Goal: Information Seeking & Learning: Learn about a topic

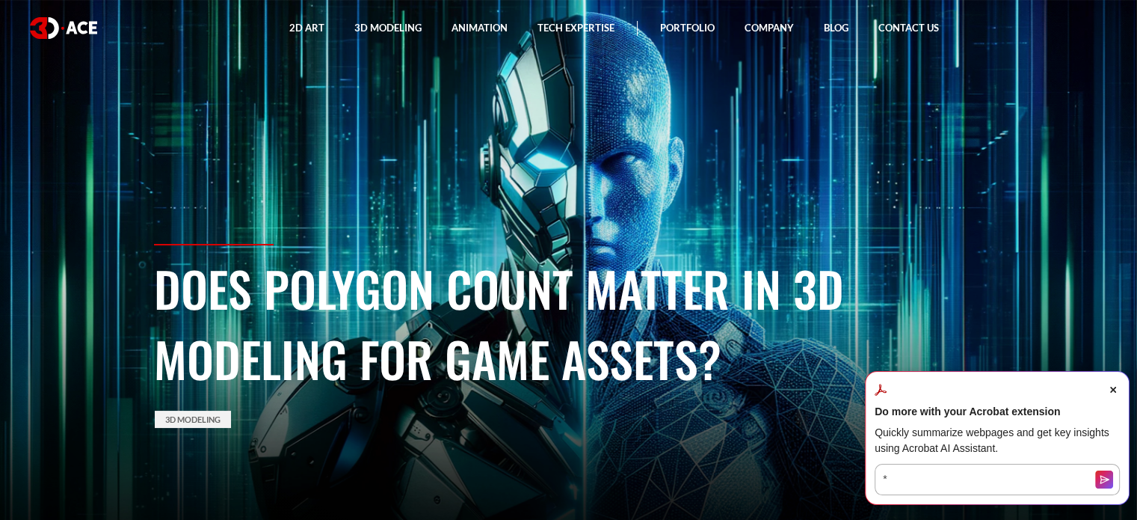
click at [1117, 387] on span "Close Acrobat AI Assistant Dialog" at bounding box center [1113, 389] width 13 height 13
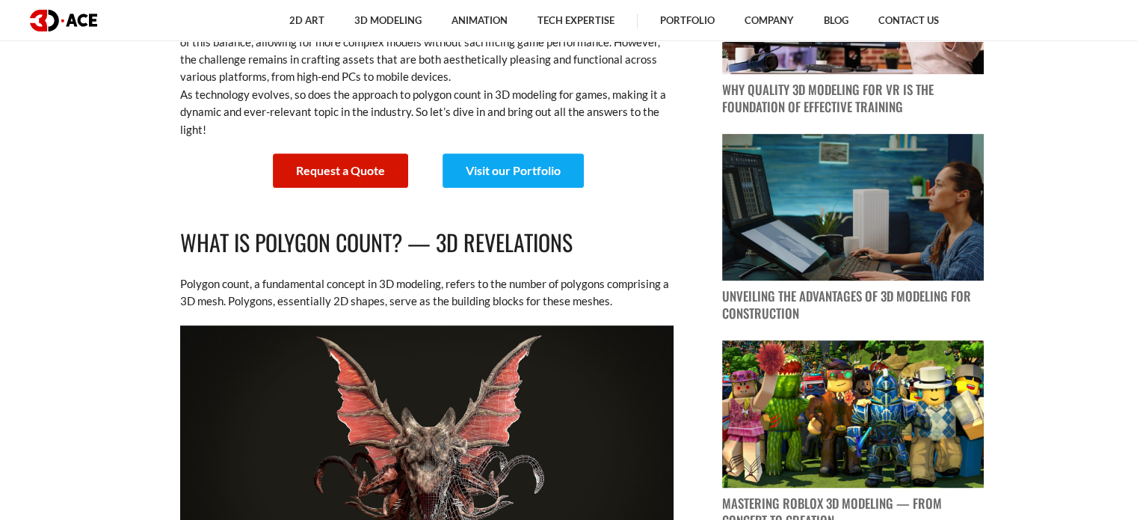
scroll to position [673, 0]
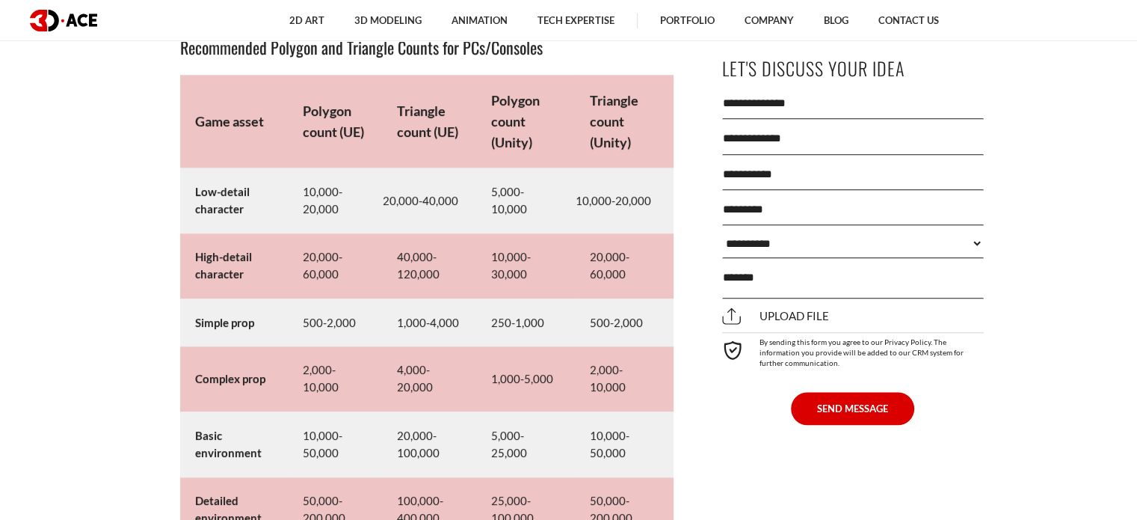
scroll to position [7104, 0]
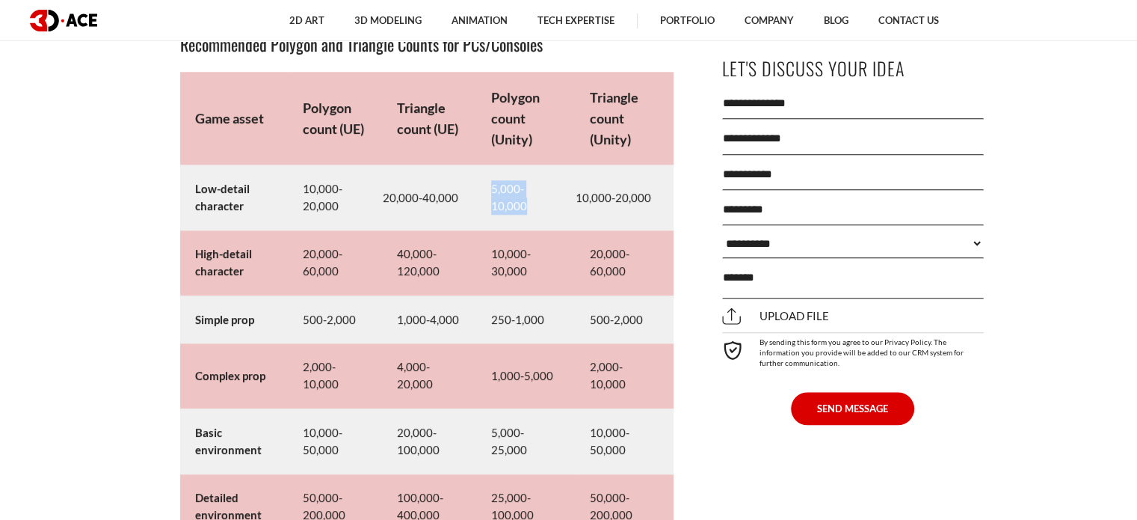
drag, startPoint x: 490, startPoint y: 202, endPoint x: 559, endPoint y: 209, distance: 69.9
click at [559, 209] on td "5,000-10,000" at bounding box center [525, 197] width 99 height 65
click at [564, 225] on td "5,000-10,000" at bounding box center [525, 197] width 99 height 65
drag, startPoint x: 490, startPoint y: 194, endPoint x: 556, endPoint y: 206, distance: 67.5
click at [556, 206] on td "5,000-10,000" at bounding box center [525, 197] width 99 height 65
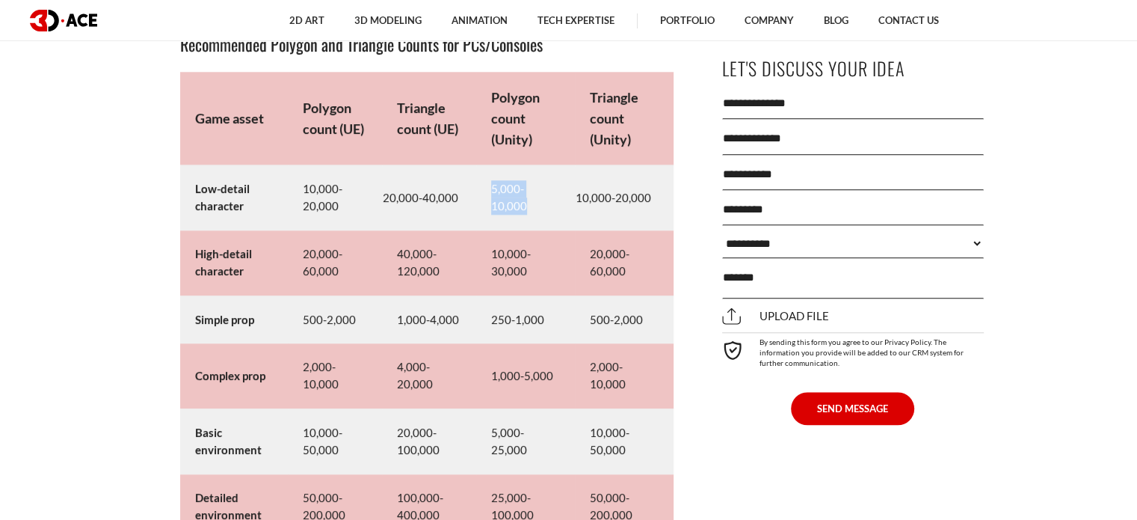
click at [563, 210] on td "5,000-10,000" at bounding box center [525, 197] width 99 height 65
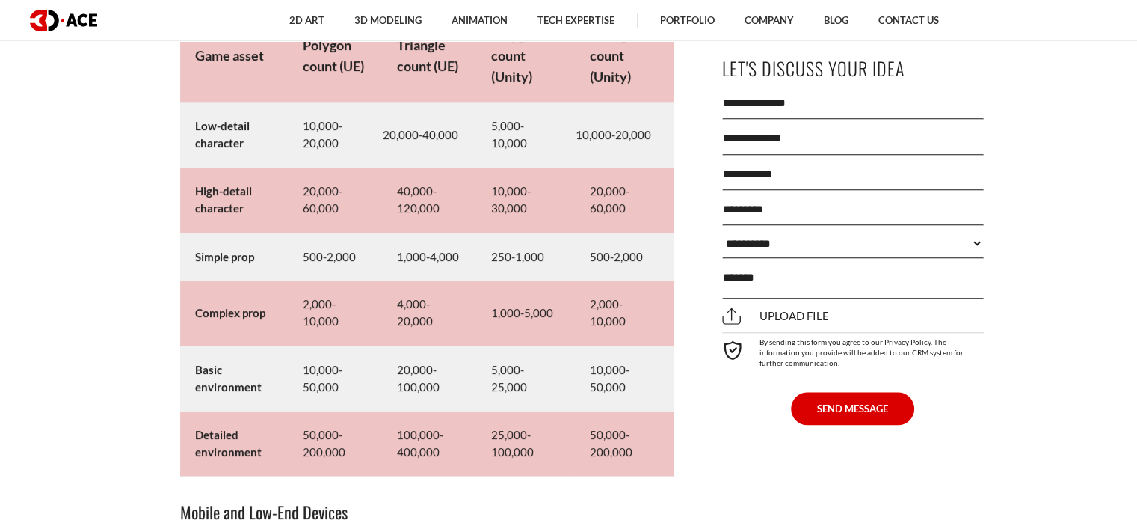
scroll to position [7179, 0]
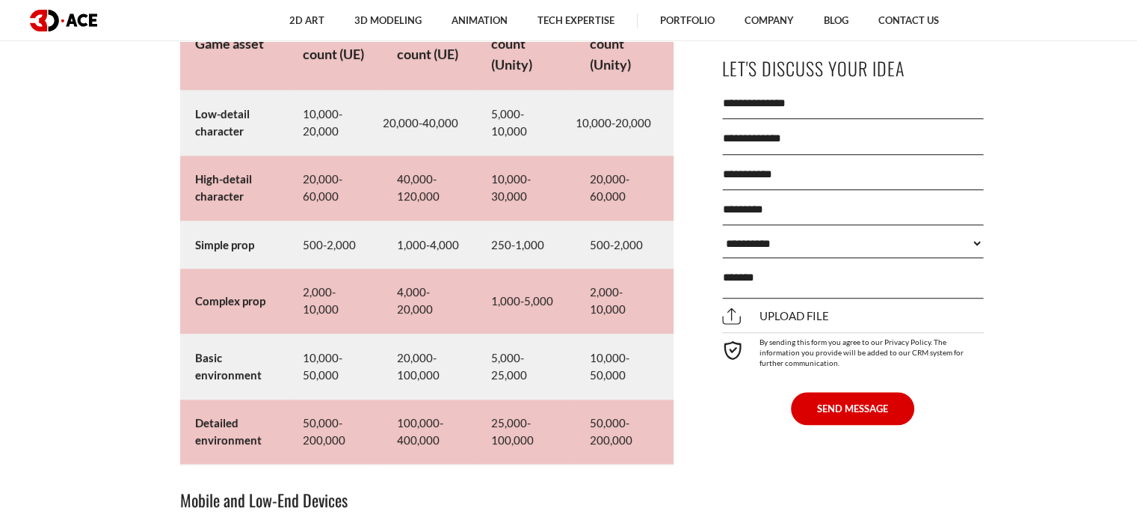
click at [492, 122] on td "5,000-10,000" at bounding box center [525, 122] width 99 height 65
drag, startPoint x: 492, startPoint y: 122, endPoint x: 555, endPoint y: 131, distance: 63.5
click at [555, 131] on td "5,000-10,000" at bounding box center [525, 122] width 99 height 65
click at [552, 125] on td "5,000-10,000" at bounding box center [525, 122] width 99 height 65
drag, startPoint x: 491, startPoint y: 119, endPoint x: 556, endPoint y: 129, distance: 65.0
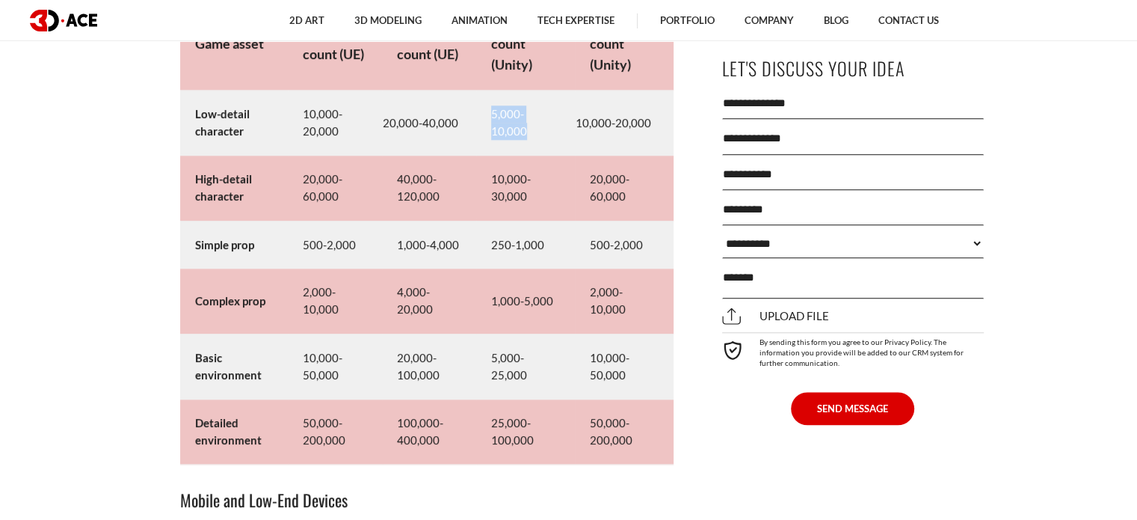
click at [556, 129] on td "5,000-10,000" at bounding box center [525, 122] width 99 height 65
click at [559, 122] on td "5,000-10,000" at bounding box center [525, 122] width 99 height 65
drag, startPoint x: 491, startPoint y: 121, endPoint x: 556, endPoint y: 131, distance: 65.0
click at [556, 131] on td "5,000-10,000" at bounding box center [525, 122] width 99 height 65
click at [560, 138] on td "5,000-10,000" at bounding box center [525, 122] width 99 height 65
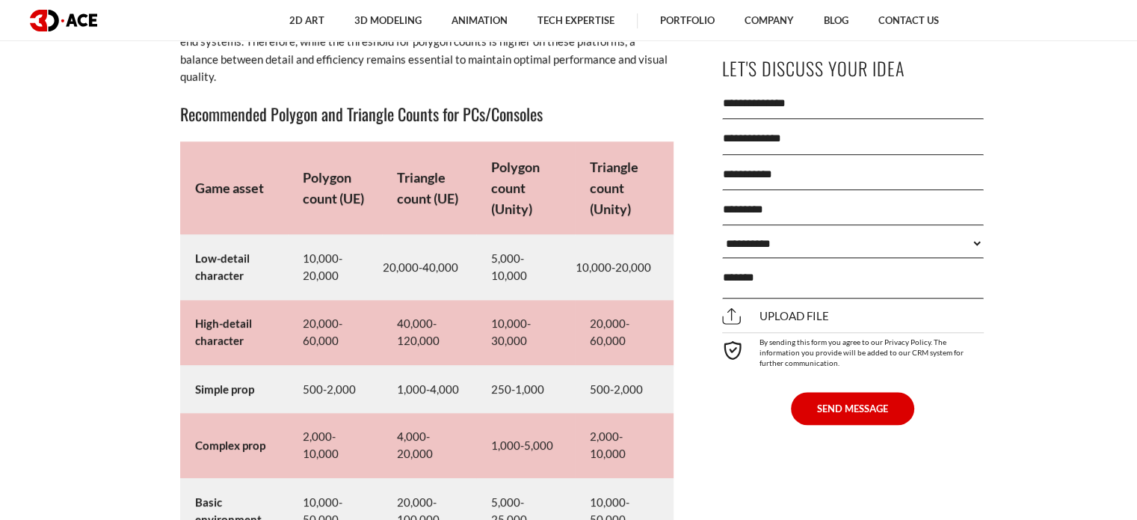
scroll to position [7030, 0]
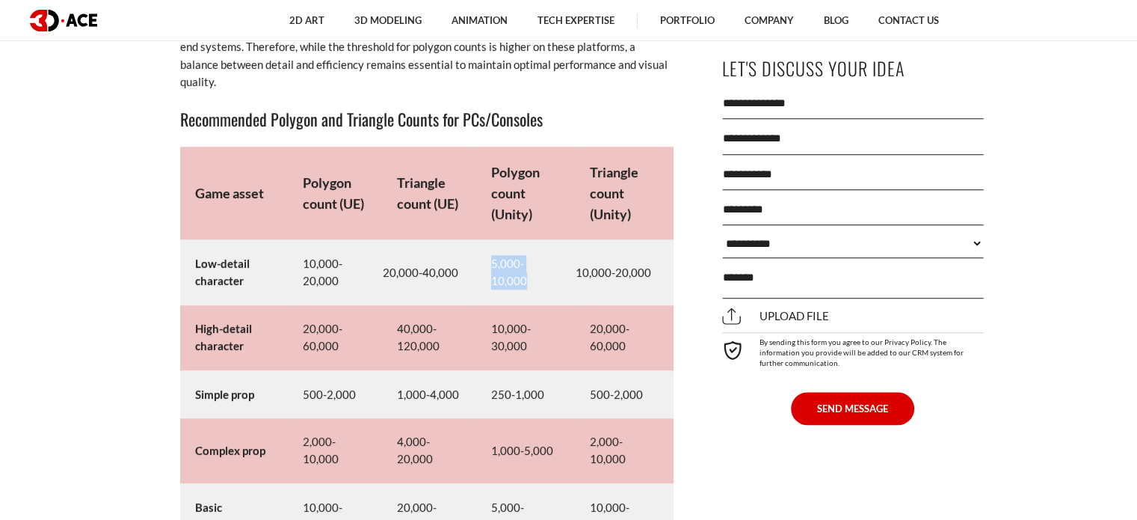
drag, startPoint x: 503, startPoint y: 272, endPoint x: 559, endPoint y: 278, distance: 57.1
click at [559, 278] on td "5,000-10,000" at bounding box center [525, 272] width 99 height 65
click at [564, 277] on td "5,000-10,000" at bounding box center [525, 272] width 99 height 65
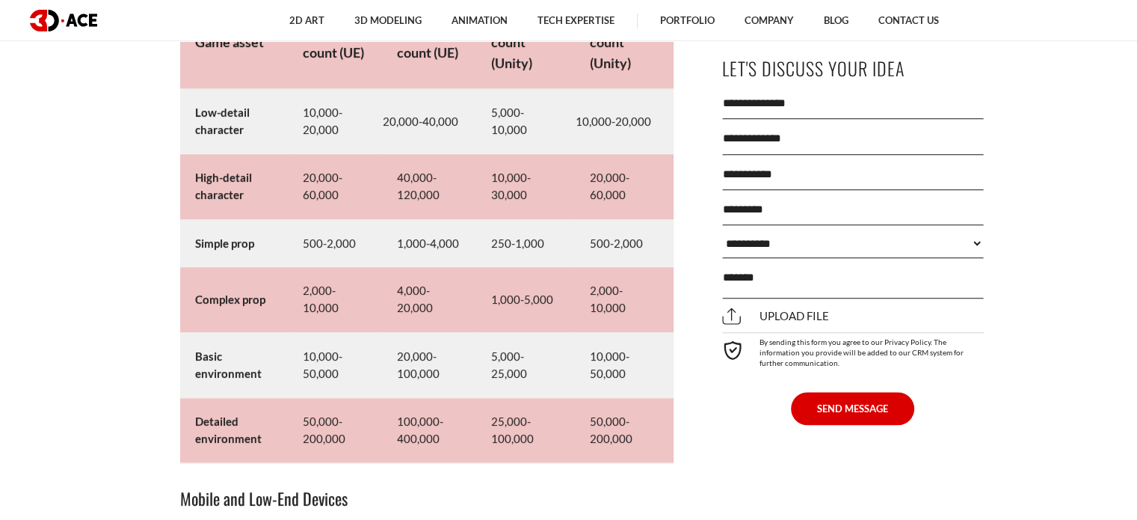
scroll to position [7179, 0]
drag, startPoint x: 491, startPoint y: 122, endPoint x: 556, endPoint y: 132, distance: 65.9
click at [556, 132] on td "5,000-10,000" at bounding box center [525, 122] width 99 height 65
click at [562, 119] on td "5,000-10,000" at bounding box center [525, 122] width 99 height 65
drag, startPoint x: 491, startPoint y: 123, endPoint x: 559, endPoint y: 128, distance: 68.9
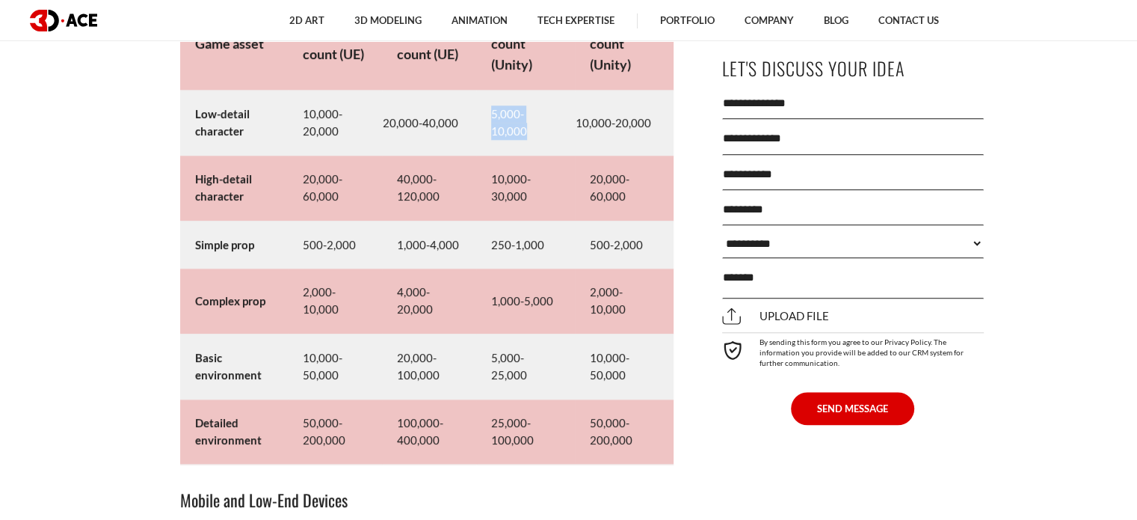
click at [559, 128] on td "5,000-10,000" at bounding box center [525, 122] width 99 height 65
drag, startPoint x: 559, startPoint y: 128, endPoint x: 512, endPoint y: 117, distance: 48.3
click at [559, 128] on td "5,000-10,000" at bounding box center [525, 122] width 99 height 65
click at [497, 116] on td "5,000-10,000" at bounding box center [525, 122] width 99 height 65
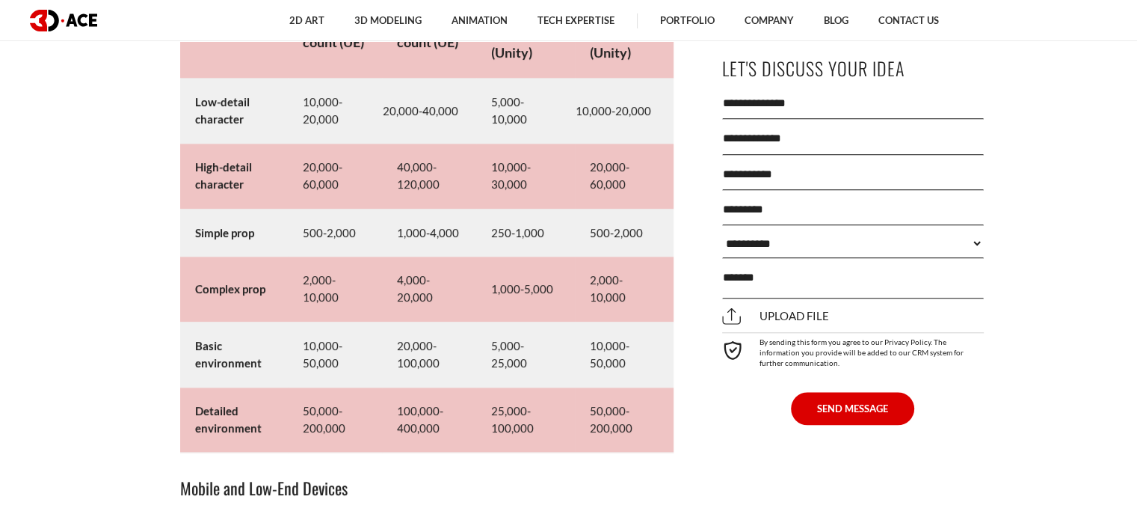
scroll to position [7254, 0]
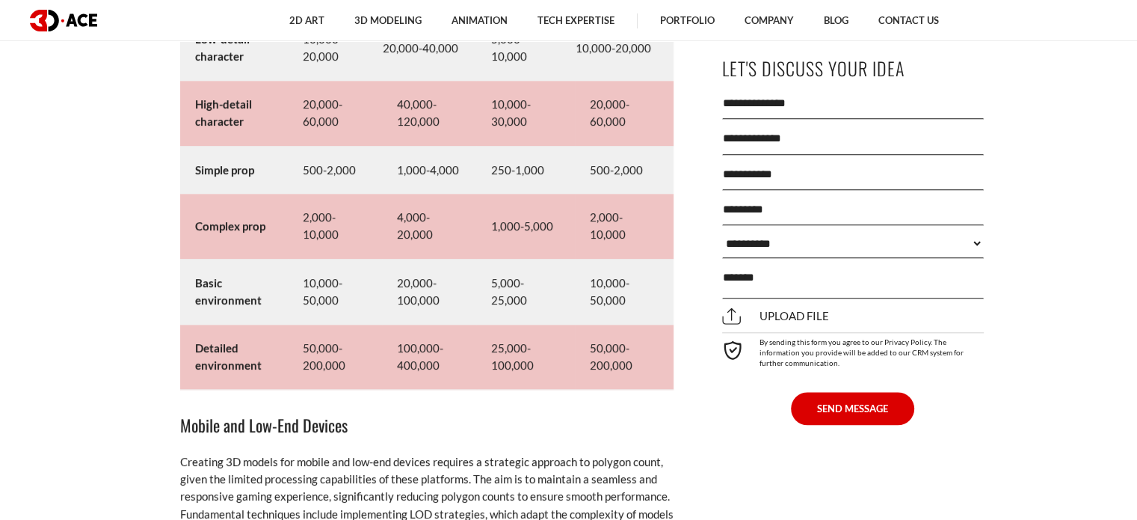
click at [491, 53] on td "5,000-10,000" at bounding box center [525, 48] width 99 height 65
drag, startPoint x: 491, startPoint y: 50, endPoint x: 556, endPoint y: 53, distance: 65.1
click at [556, 53] on td "5,000-10,000" at bounding box center [525, 48] width 99 height 65
click at [494, 45] on td "5,000-10,000" at bounding box center [525, 48] width 99 height 65
click at [488, 46] on td "5,000-10,000" at bounding box center [525, 48] width 99 height 65
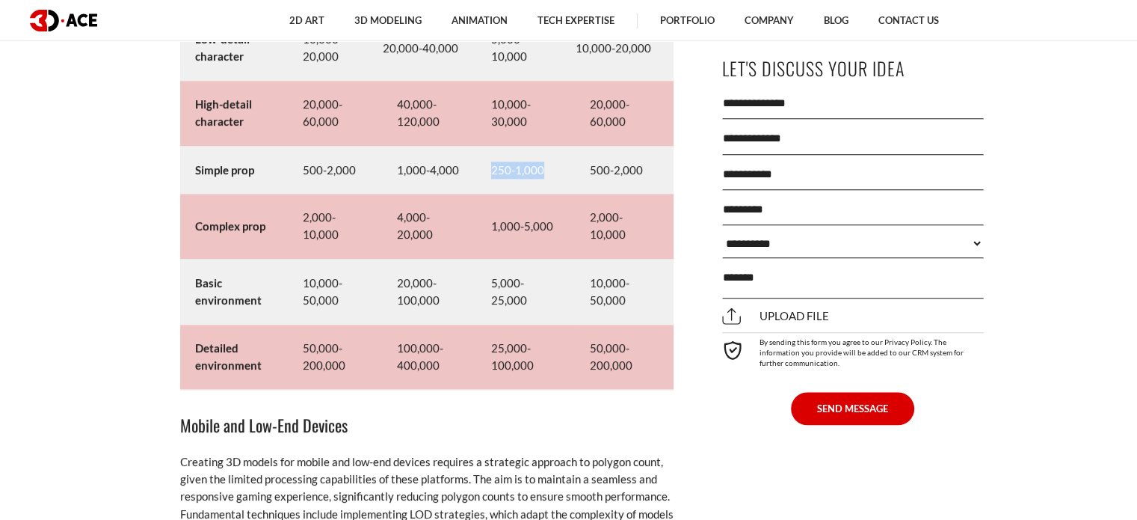
drag, startPoint x: 494, startPoint y: 168, endPoint x: 541, endPoint y: 170, distance: 47.9
click at [541, 170] on td "250-1,000" at bounding box center [525, 170] width 99 height 48
drag, startPoint x: 491, startPoint y: 289, endPoint x: 555, endPoint y: 295, distance: 64.6
click at [555, 295] on td "5,000-25,000" at bounding box center [525, 291] width 99 height 65
click at [562, 295] on td "5,000-25,000" at bounding box center [525, 291] width 99 height 65
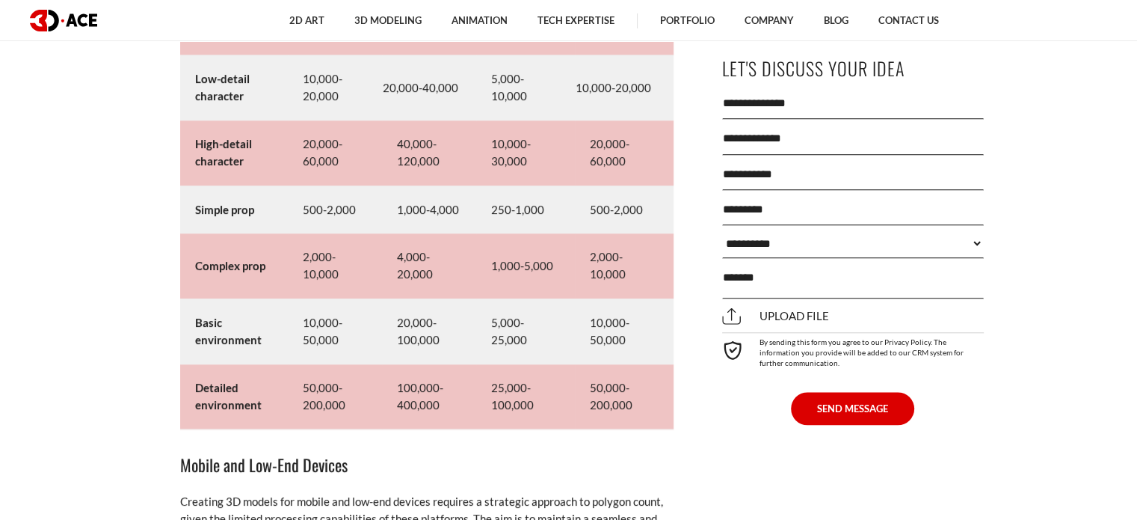
scroll to position [7179, 0]
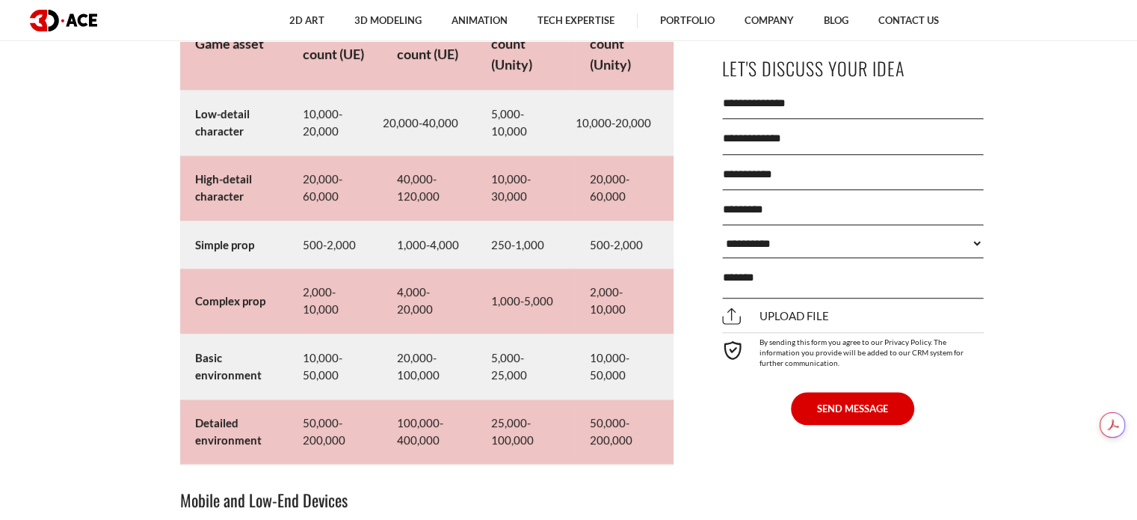
click at [491, 128] on td "5,000-10,000" at bounding box center [525, 122] width 99 height 65
drag, startPoint x: 492, startPoint y: 123, endPoint x: 556, endPoint y: 137, distance: 65.7
click at [556, 137] on td "5,000-10,000" at bounding box center [525, 122] width 99 height 65
click at [535, 136] on td "5,000-10,000" at bounding box center [525, 122] width 99 height 65
click at [479, 118] on td "5,000-10,000" at bounding box center [525, 122] width 99 height 65
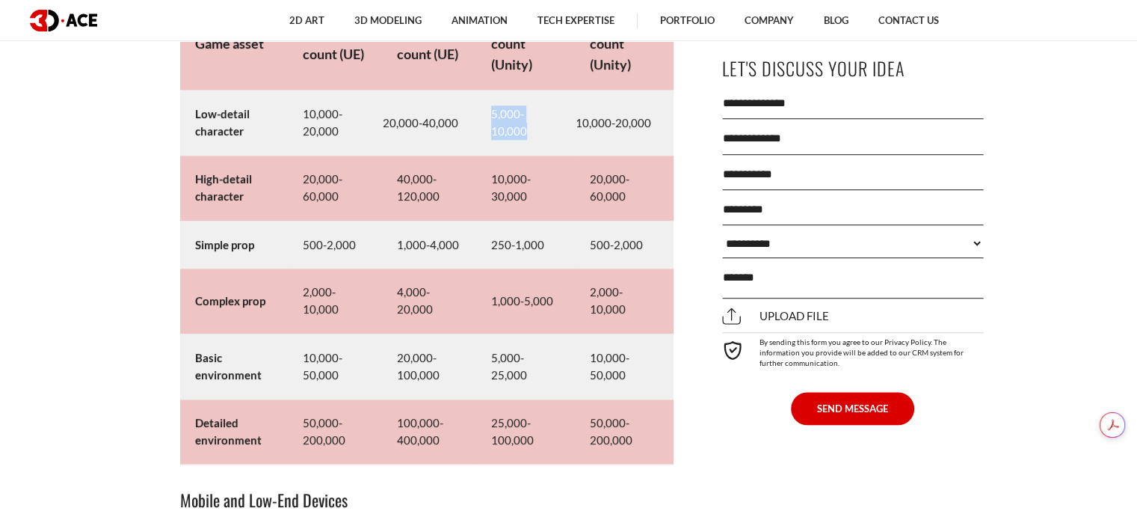
click at [485, 124] on td "5,000-10,000" at bounding box center [525, 122] width 99 height 65
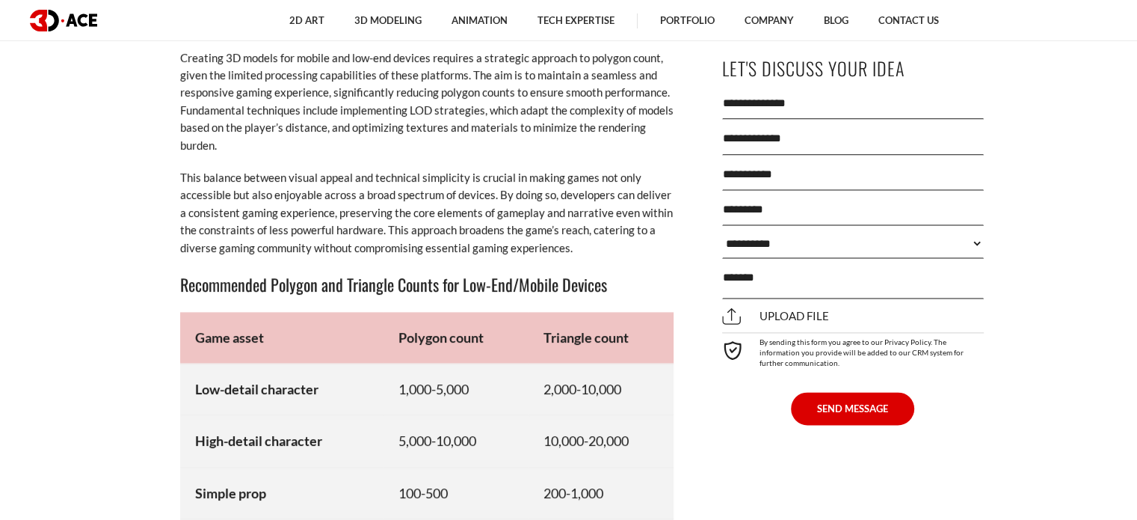
scroll to position [7852, 0]
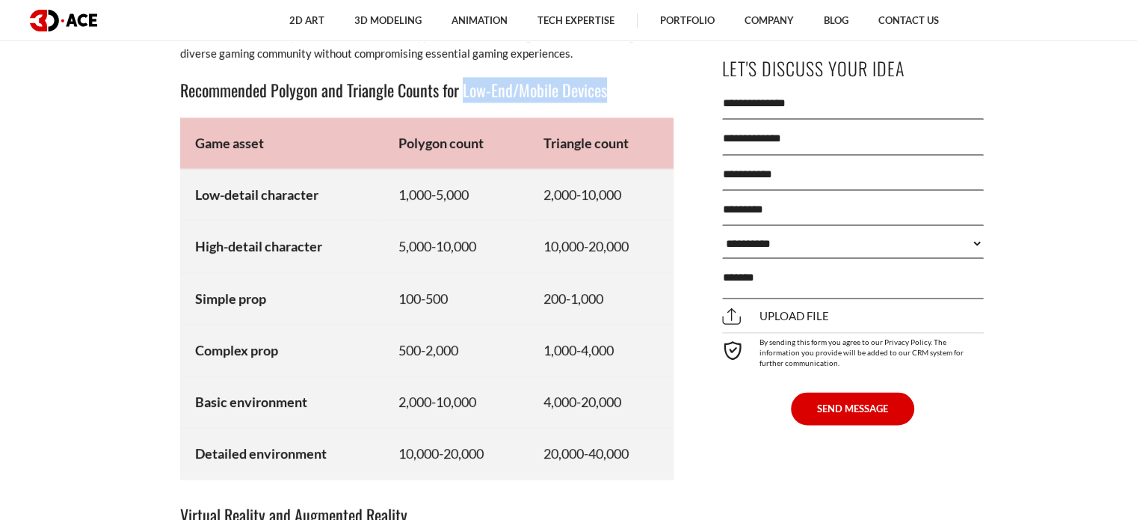
drag, startPoint x: 461, startPoint y: 89, endPoint x: 604, endPoint y: 92, distance: 142.9
click at [604, 92] on h3 "Recommended Polygon and Triangle Counts for Low-End/Mobile Devices" at bounding box center [427, 89] width 494 height 25
click at [571, 89] on h3 "Recommended Polygon and Triangle Counts for Low-End/Mobile Devices" at bounding box center [427, 89] width 494 height 25
drag, startPoint x: 464, startPoint y: 85, endPoint x: 604, endPoint y: 95, distance: 141.0
click at [604, 95] on h3 "Recommended Polygon and Triangle Counts for Low-End/Mobile Devices" at bounding box center [427, 89] width 494 height 25
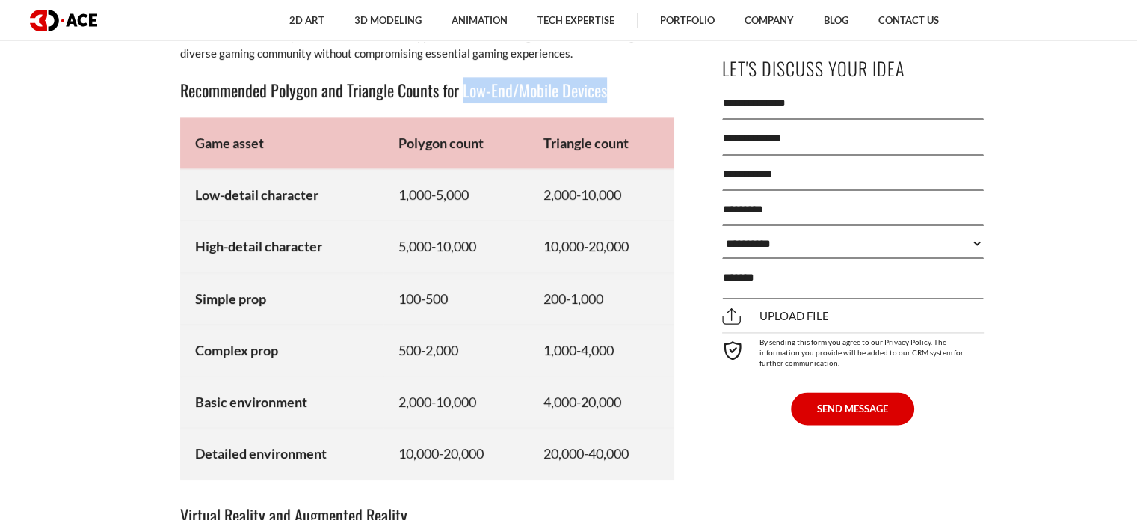
drag, startPoint x: 463, startPoint y: 91, endPoint x: 606, endPoint y: 101, distance: 143.9
click at [606, 101] on h3 "Recommended Polygon and Triangle Counts for Low-End/Mobile Devices" at bounding box center [427, 89] width 494 height 25
click at [622, 92] on h3 "Recommended Polygon and Triangle Counts for Low-End/Mobile Devices" at bounding box center [427, 89] width 494 height 25
drag, startPoint x: 396, startPoint y: 296, endPoint x: 446, endPoint y: 298, distance: 50.1
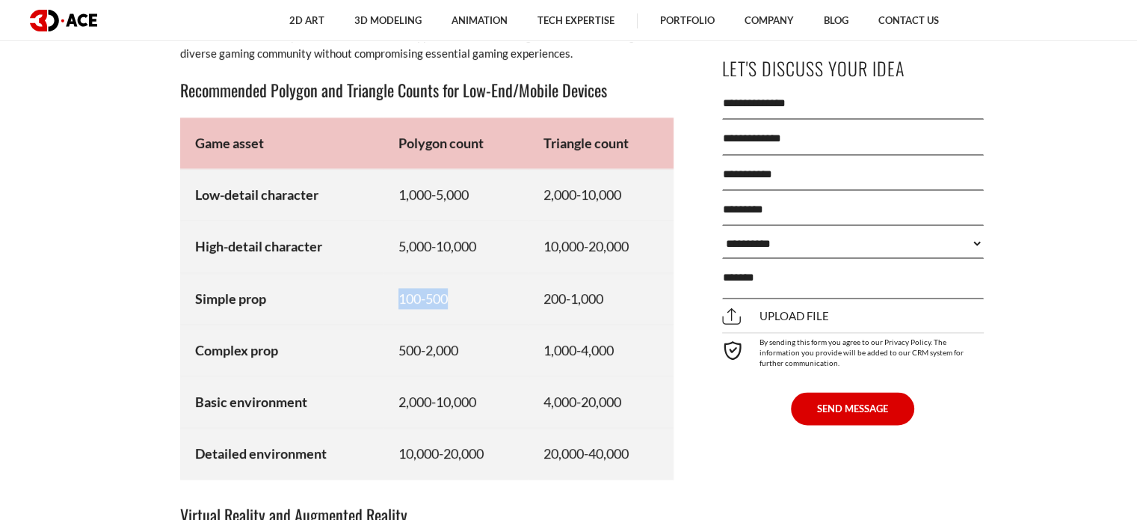
click at [446, 298] on td "100-500" at bounding box center [456, 298] width 145 height 52
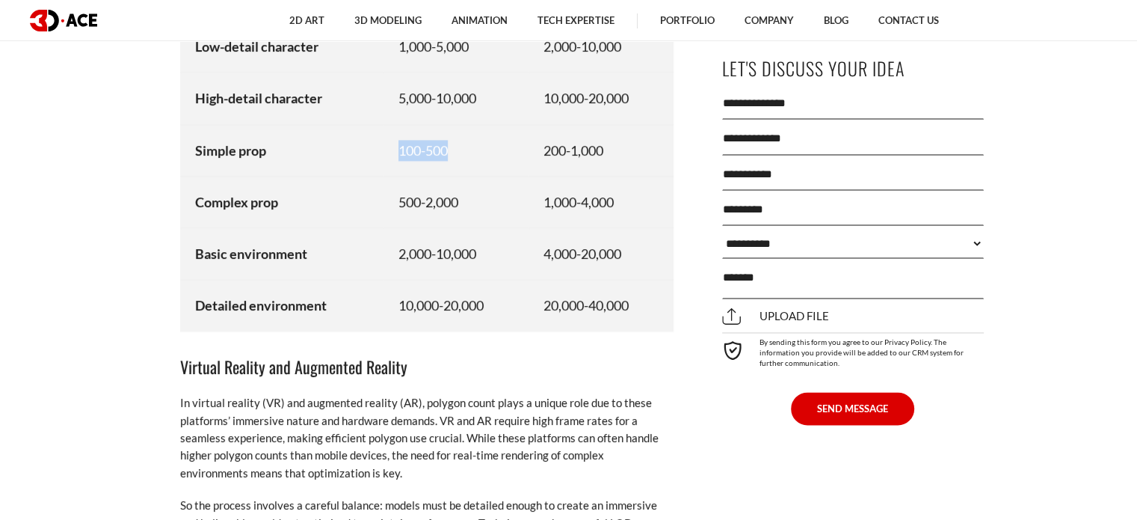
scroll to position [8002, 0]
drag, startPoint x: 483, startPoint y: 168, endPoint x: 458, endPoint y: 158, distance: 27.5
click at [483, 168] on td "100-500" at bounding box center [456, 149] width 145 height 52
click at [403, 149] on td "100-500" at bounding box center [456, 149] width 145 height 52
click at [389, 145] on td "100-500" at bounding box center [456, 149] width 145 height 52
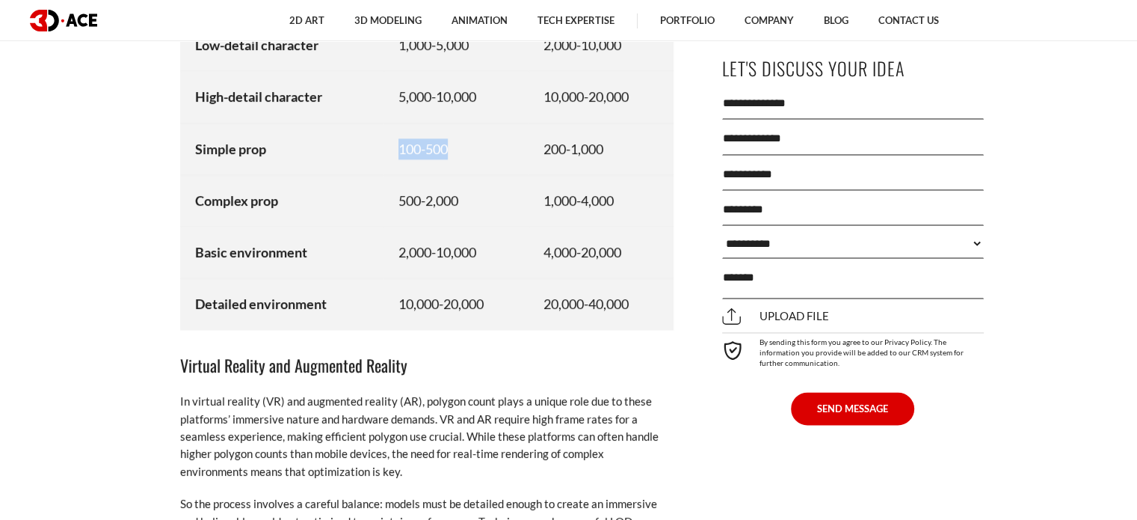
drag, startPoint x: 398, startPoint y: 145, endPoint x: 449, endPoint y: 156, distance: 52.1
click at [449, 156] on td "100-500" at bounding box center [456, 149] width 145 height 52
click at [547, 155] on td "200-1,000" at bounding box center [601, 149] width 145 height 52
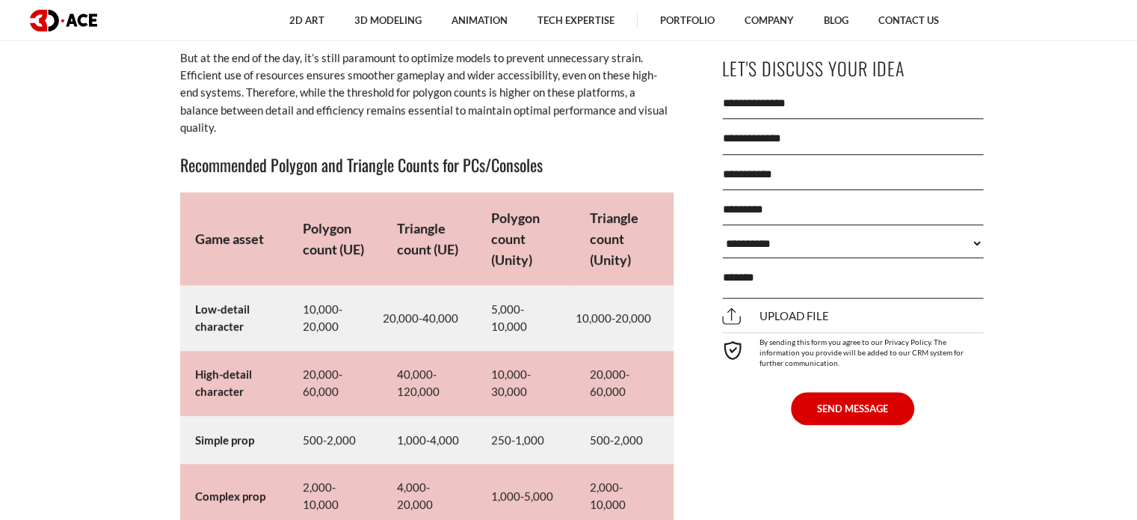
scroll to position [6988, 0]
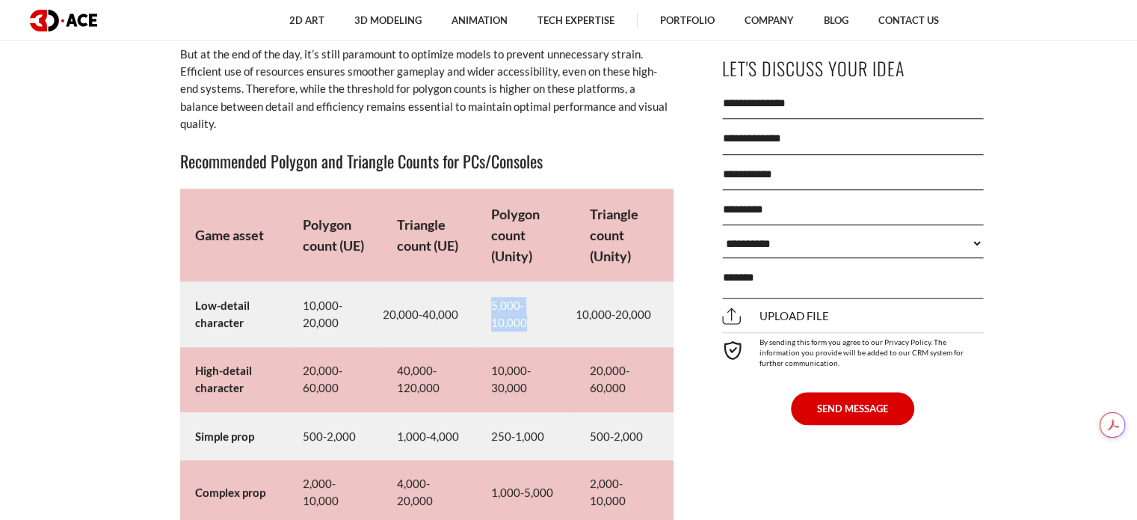
drag, startPoint x: 497, startPoint y: 313, endPoint x: 562, endPoint y: 316, distance: 65.1
click at [562, 316] on td "5,000-10,000" at bounding box center [525, 314] width 99 height 65
click at [547, 313] on td "5,000-10,000" at bounding box center [525, 314] width 99 height 65
